Goal: Task Accomplishment & Management: Manage account settings

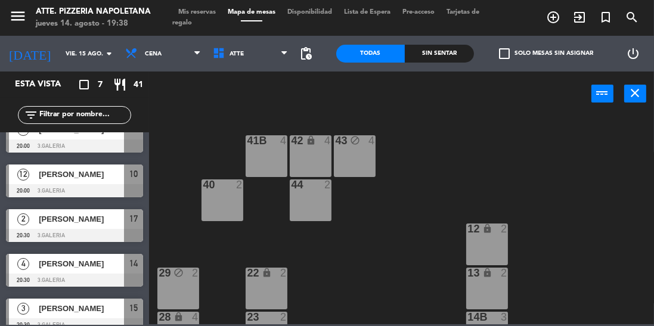
scroll to position [63, 0]
click at [107, 223] on span "[PERSON_NAME]" at bounding box center [81, 219] width 85 height 13
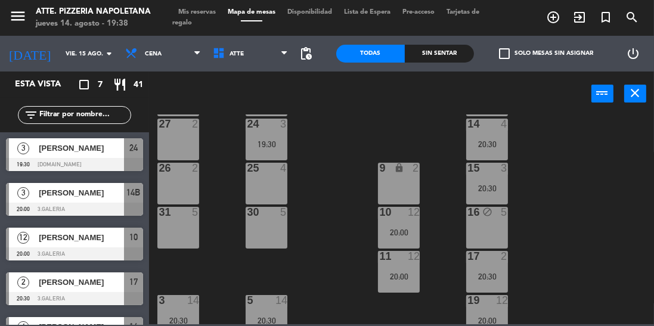
scroll to position [41, 0]
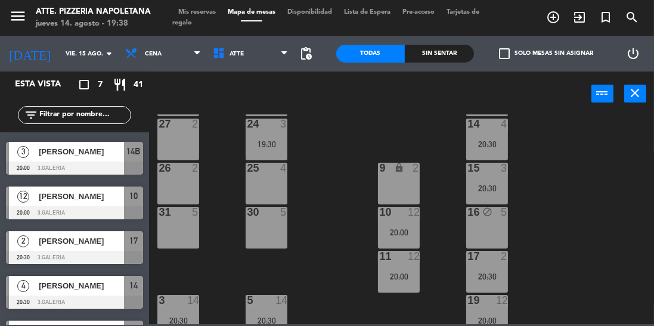
click at [206, 10] on span "Mis reservas" at bounding box center [196, 12] width 49 height 7
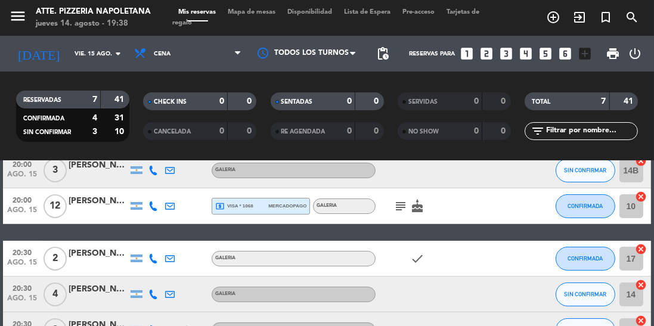
scroll to position [117, 0]
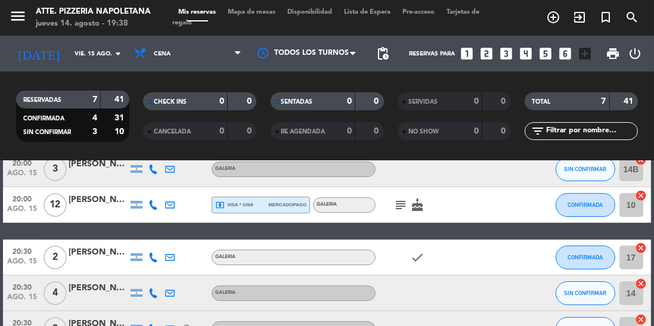
click at [95, 246] on div "[PERSON_NAME]" at bounding box center [99, 253] width 60 height 14
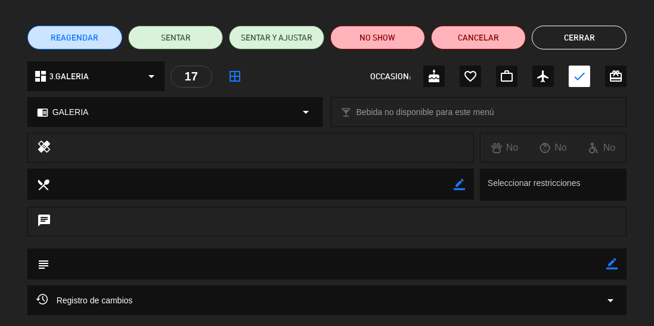
scroll to position [0, 0]
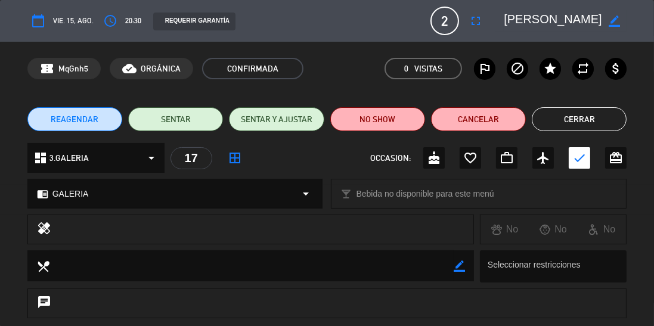
click at [580, 156] on icon "check" at bounding box center [579, 158] width 14 height 14
click at [581, 159] on icon "check" at bounding box center [579, 158] width 14 height 14
click at [602, 116] on button "Cerrar" at bounding box center [579, 119] width 95 height 24
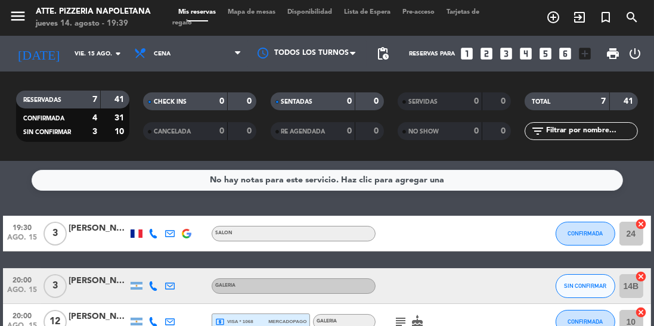
click at [88, 54] on input "vie. 15 ago." at bounding box center [113, 54] width 88 height 18
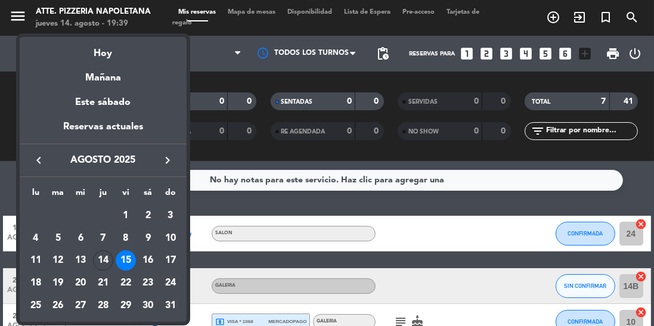
click at [110, 53] on div "Hoy" at bounding box center [103, 49] width 167 height 24
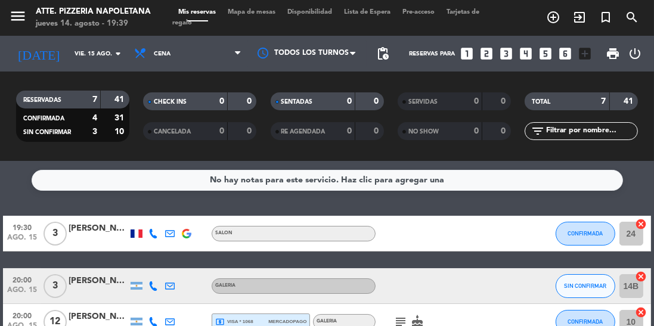
type input "jue. 14 ago."
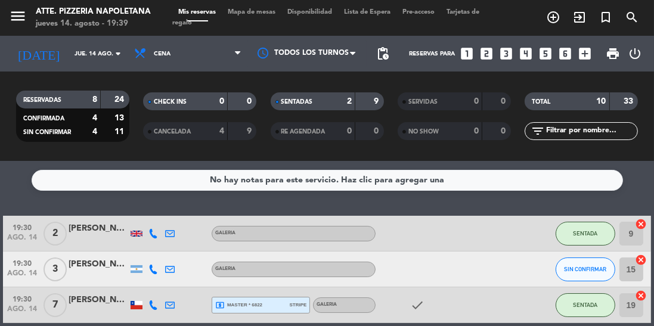
click at [265, 14] on span "Mapa de mesas" at bounding box center [252, 12] width 60 height 7
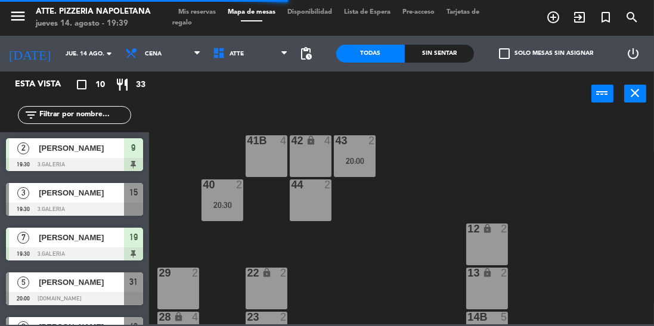
click at [558, 16] on icon "add_circle_outline" at bounding box center [553, 17] width 14 height 14
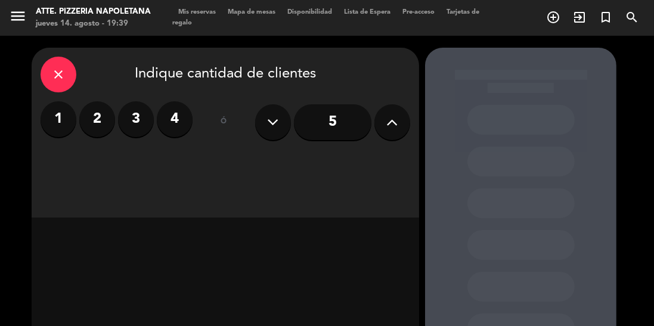
click at [136, 127] on label "3" at bounding box center [136, 119] width 36 height 36
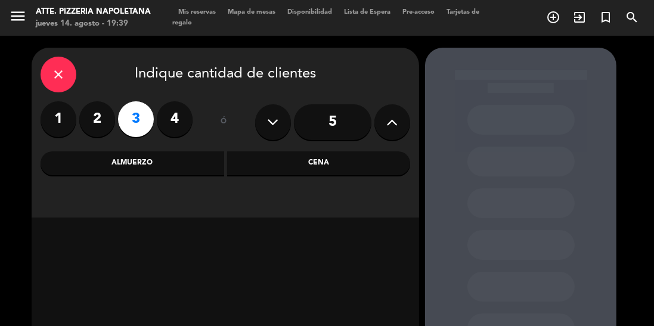
click at [279, 166] on div "Cena" at bounding box center [319, 163] width 184 height 24
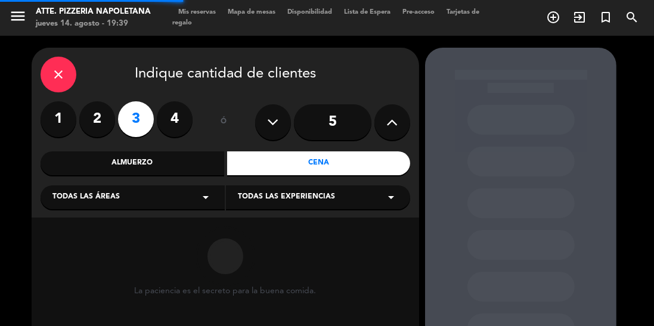
click at [174, 208] on div "Todas las áreas arrow_drop_down" at bounding box center [133, 197] width 184 height 24
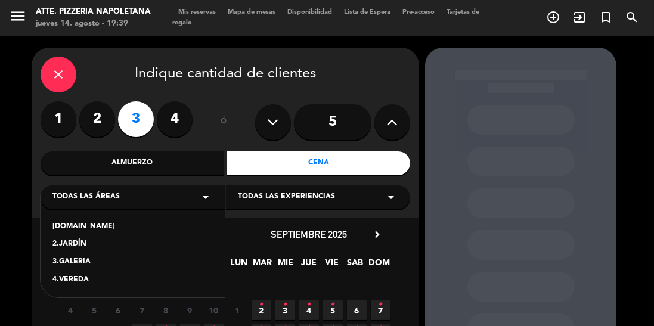
click at [78, 227] on div "[DOMAIN_NAME]" at bounding box center [132, 227] width 160 height 12
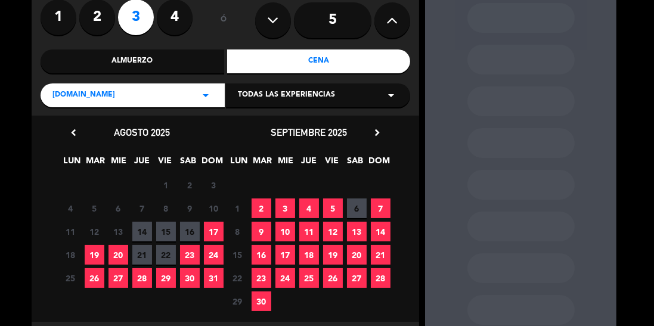
click at [149, 237] on span "14" at bounding box center [142, 232] width 20 height 20
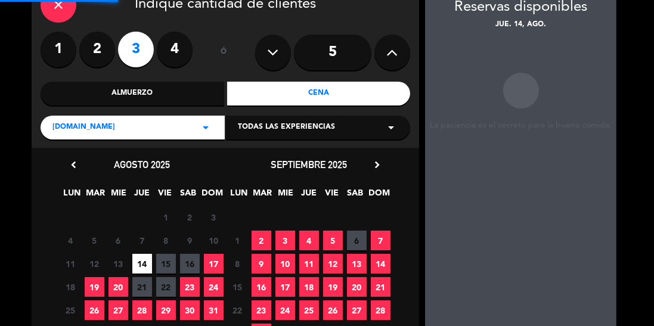
scroll to position [48, 0]
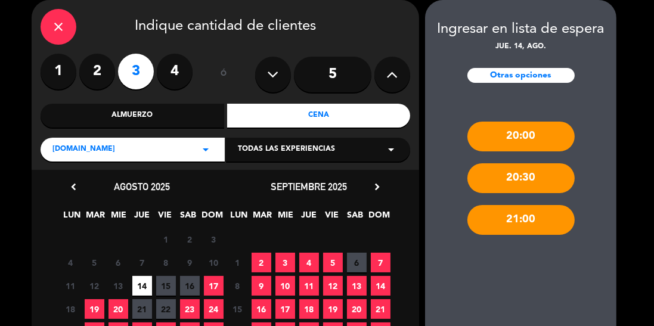
click at [488, 65] on div "Ingresar en lista de espera jue. 14, ago. Otras opciones" at bounding box center [520, 58] width 191 height 80
click at [490, 94] on div "Ingresar en lista de espera jue. 14, ago. Otras opciones" at bounding box center [520, 58] width 191 height 80
click at [481, 78] on div "Otras opciones" at bounding box center [520, 75] width 107 height 15
click at [484, 71] on div "Otras opciones" at bounding box center [520, 75] width 107 height 15
click at [494, 74] on div "Otras opciones" at bounding box center [520, 75] width 107 height 15
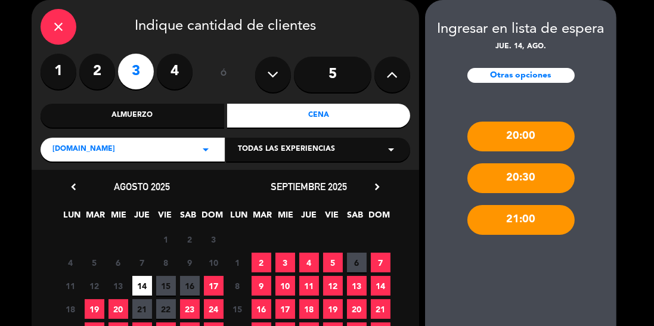
click at [501, 73] on div "Otras opciones" at bounding box center [520, 75] width 107 height 15
click at [504, 75] on div "Otras opciones" at bounding box center [520, 75] width 107 height 15
click at [73, 143] on div "[DOMAIN_NAME] arrow_drop_down" at bounding box center [133, 150] width 184 height 24
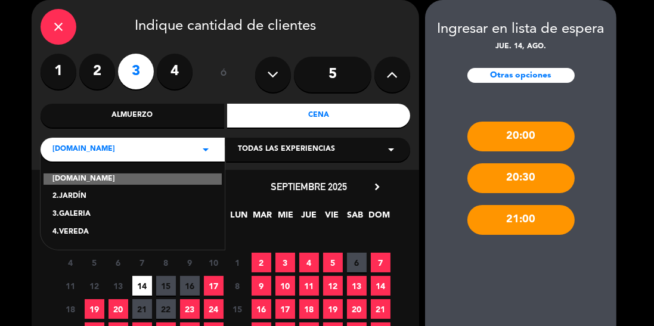
click at [67, 213] on div "3.GALERIA" at bounding box center [132, 215] width 160 height 12
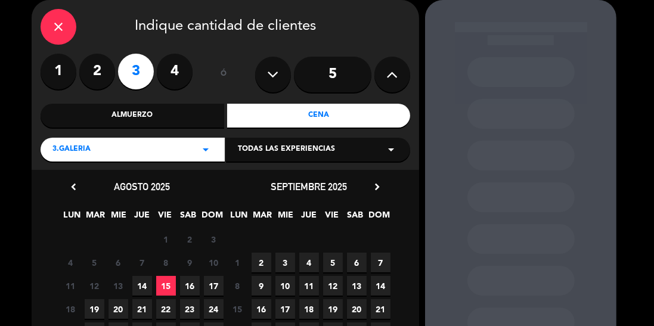
click at [143, 284] on span "14" at bounding box center [142, 286] width 20 height 20
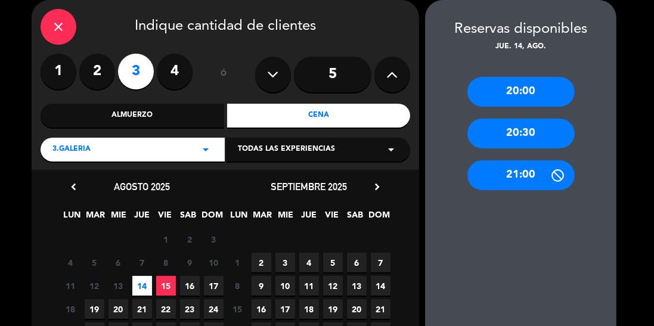
click at [541, 137] on div "20:30" at bounding box center [520, 134] width 107 height 30
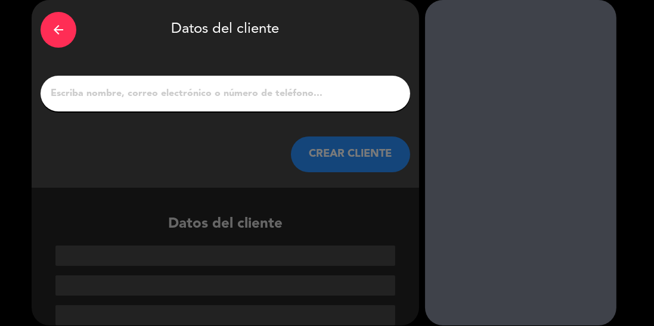
scroll to position [1, 0]
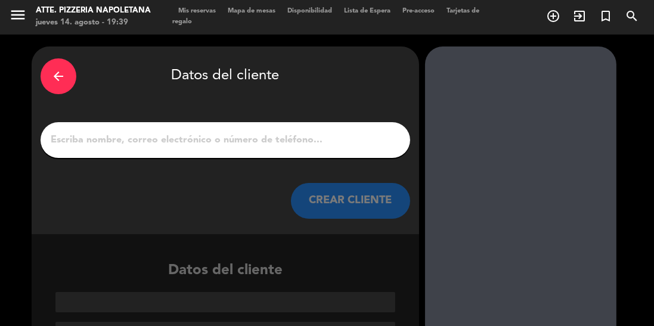
click at [82, 139] on input "1" at bounding box center [225, 140] width 352 height 17
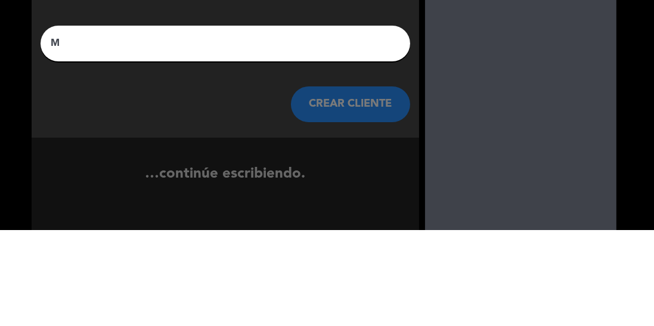
scroll to position [0, 0]
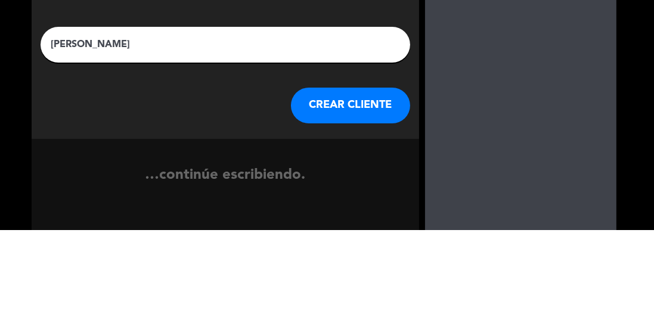
type input "Malena"
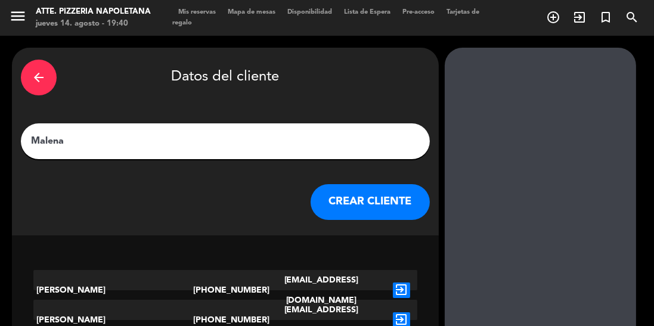
click at [369, 191] on button "CREAR CLIENTE" at bounding box center [370, 202] width 119 height 36
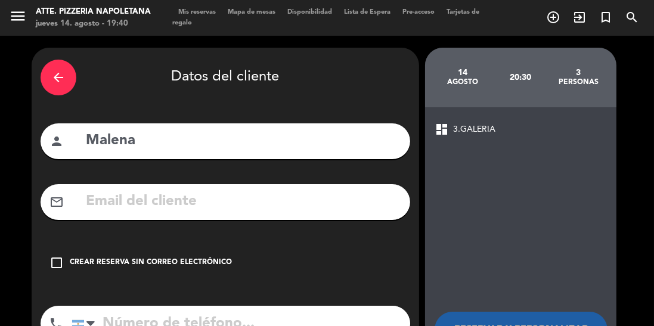
click at [67, 203] on div "mail_outline" at bounding box center [226, 202] width 370 height 36
click at [71, 265] on div "Crear reserva sin correo electrónico" at bounding box center [151, 263] width 162 height 12
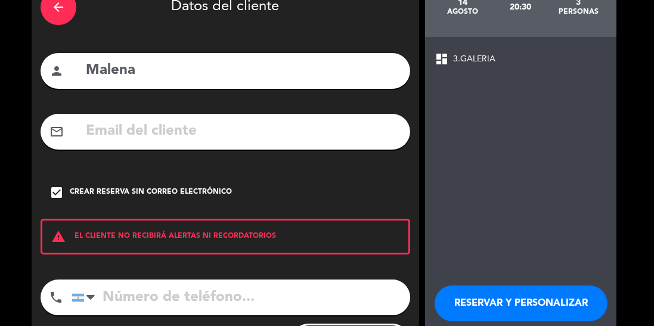
scroll to position [76, 0]
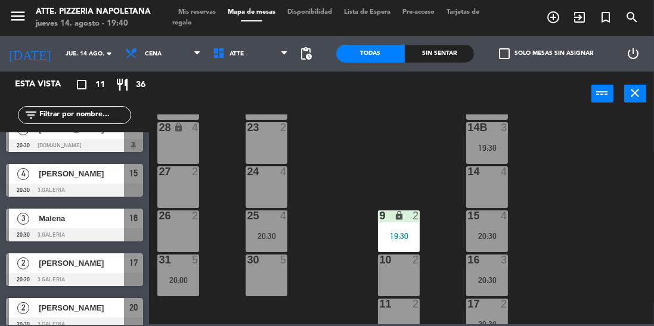
scroll to position [276, 0]
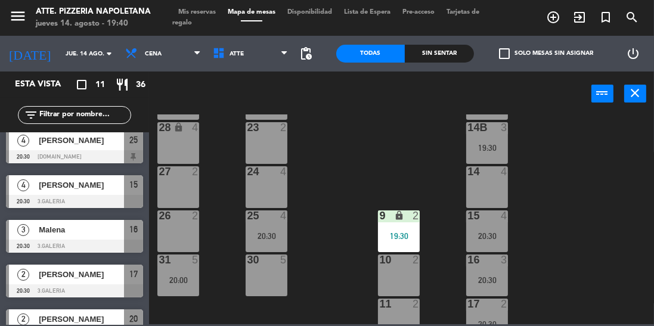
click at [90, 228] on span "Malena" at bounding box center [81, 230] width 85 height 13
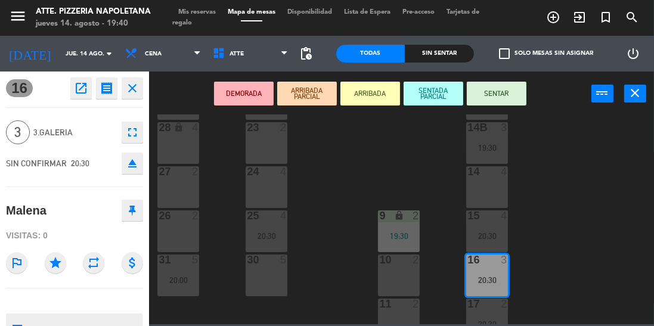
click at [262, 196] on div "24 4" at bounding box center [267, 187] width 42 height 42
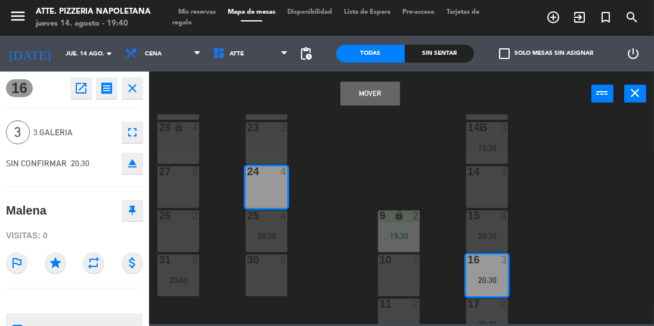
click at [354, 92] on button "Mover" at bounding box center [370, 94] width 60 height 24
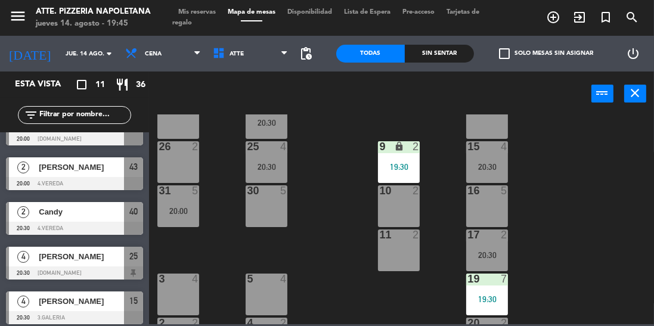
scroll to position [264, 0]
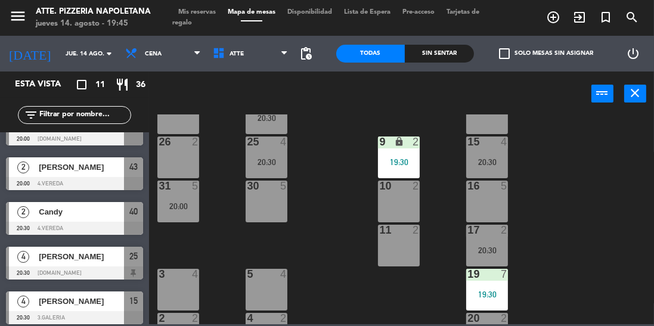
click at [55, 221] on div "Candy" at bounding box center [81, 212] width 86 height 20
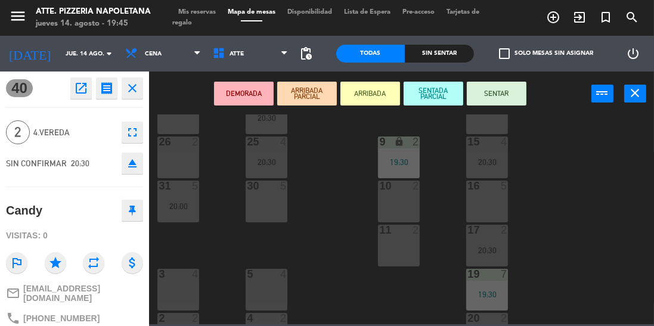
click at [172, 151] on div "26 2" at bounding box center [178, 158] width 42 height 42
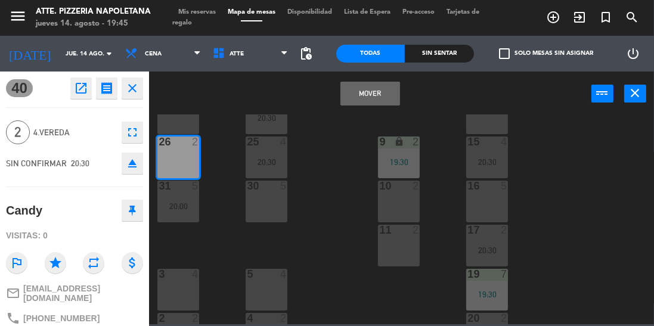
click at [354, 98] on button "Mover" at bounding box center [370, 94] width 60 height 24
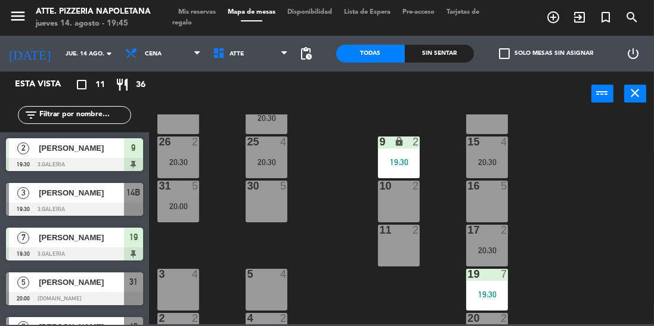
scroll to position [0, 0]
click at [191, 13] on span "Mis reservas" at bounding box center [196, 12] width 49 height 7
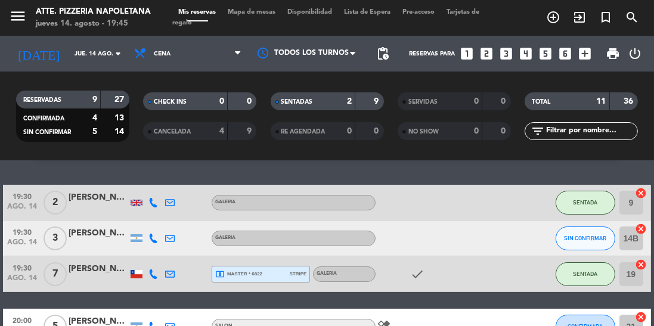
scroll to position [51, 0]
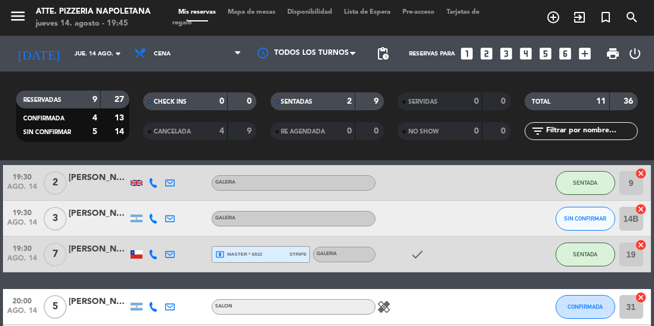
click at [91, 220] on div "[PERSON_NAME]" at bounding box center [99, 214] width 60 height 14
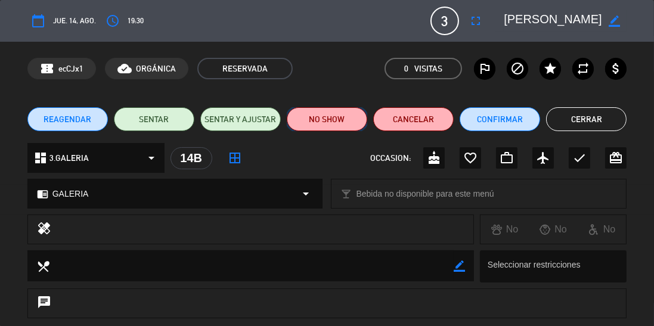
click at [324, 119] on button "NO SHOW" at bounding box center [327, 119] width 81 height 24
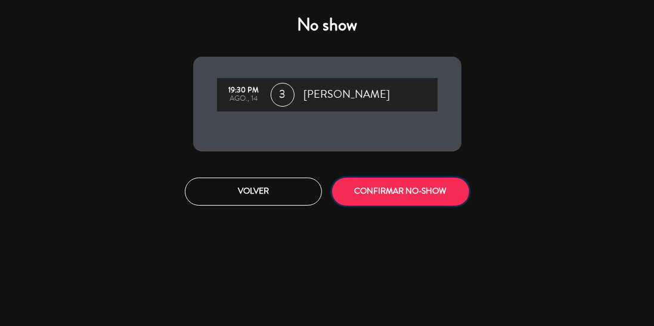
click at [419, 194] on button "CONFIRMAR NO-SHOW" at bounding box center [400, 192] width 137 height 28
